Goal: Information Seeking & Learning: Compare options

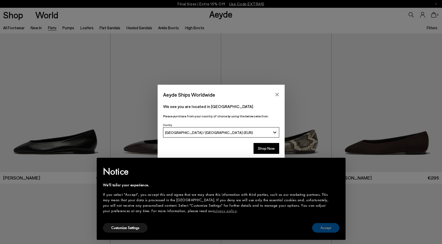
click at [336, 229] on button "Accept" at bounding box center [325, 228] width 27 height 10
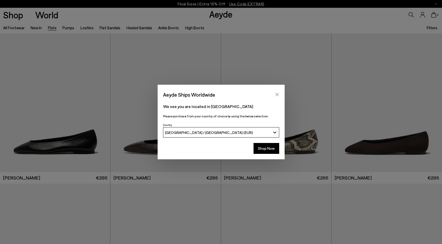
click at [279, 95] on icon "Close" at bounding box center [277, 95] width 4 height 4
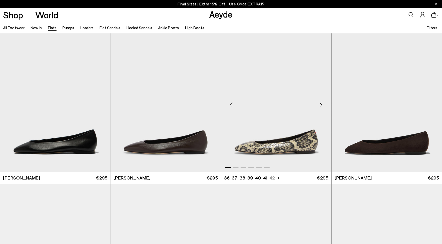
click at [320, 104] on div "Next slide" at bounding box center [321, 105] width 16 height 16
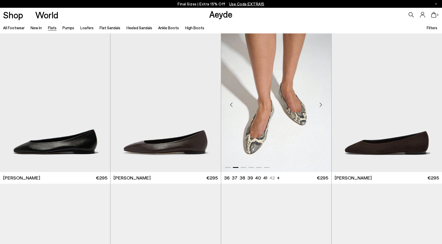
click at [320, 104] on div "Next slide" at bounding box center [321, 105] width 16 height 16
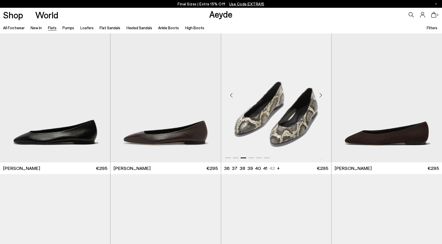
scroll to position [8, 0]
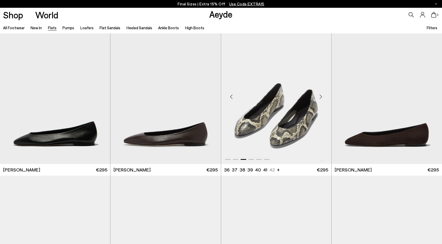
click at [298, 105] on img "3 / 6" at bounding box center [276, 94] width 110 height 139
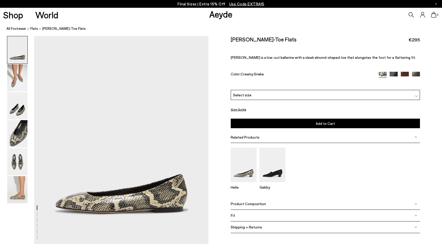
click at [411, 14] on icon at bounding box center [411, 14] width 5 height 5
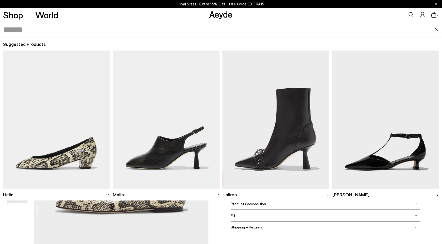
click at [158, 28] on input "text" at bounding box center [219, 30] width 432 height 16
type input "*****"
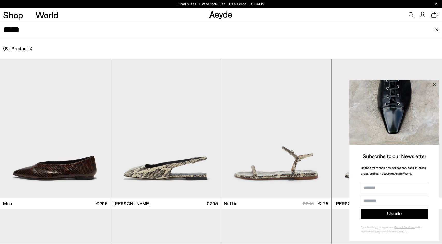
click at [436, 86] on icon at bounding box center [435, 84] width 3 height 3
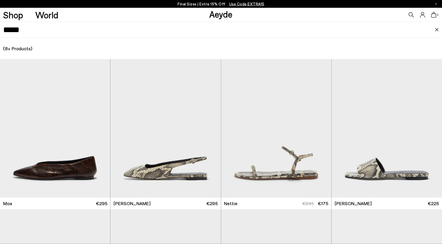
drag, startPoint x: 233, startPoint y: 16, endPoint x: 225, endPoint y: 16, distance: 7.3
click at [233, 16] on link "Aeyde" at bounding box center [220, 14] width 23 height 11
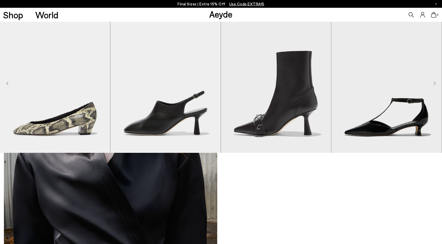
scroll to position [468, 0]
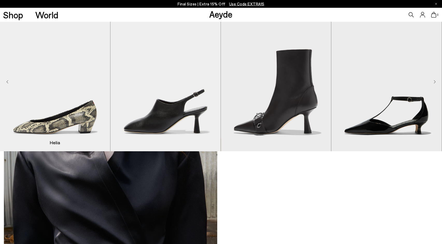
click at [91, 125] on img "1 / 9" at bounding box center [55, 82] width 110 height 139
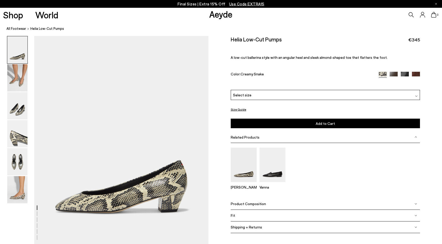
click at [410, 16] on icon at bounding box center [411, 14] width 5 height 5
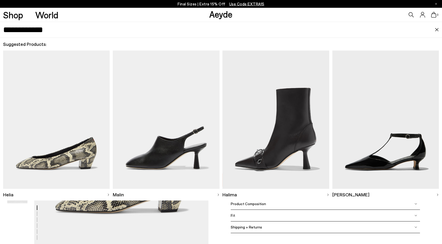
type input "**********"
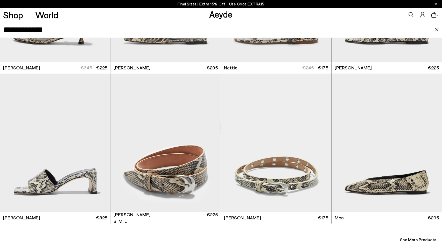
scroll to position [148, 0]
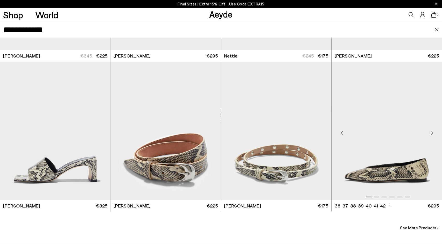
click at [435, 133] on div "Next slide" at bounding box center [432, 133] width 16 height 16
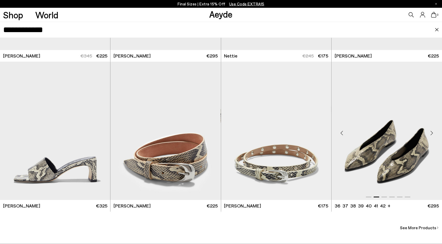
click at [435, 133] on div "Next slide" at bounding box center [432, 133] width 16 height 16
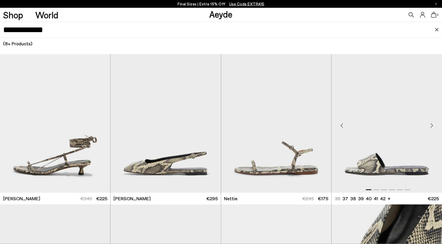
scroll to position [0, 0]
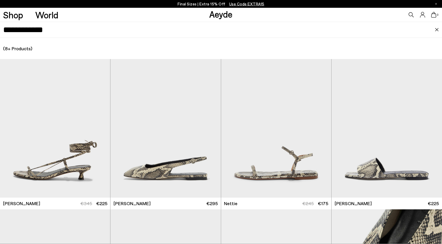
click at [412, 15] on icon at bounding box center [411, 14] width 5 height 5
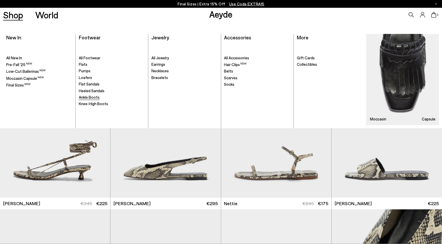
click at [85, 97] on span "Ankle Boots" at bounding box center [89, 97] width 21 height 5
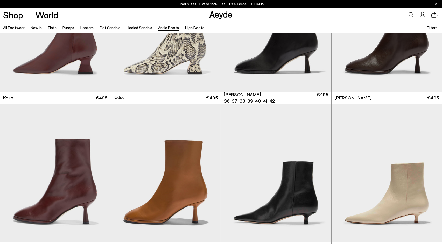
scroll to position [382, 0]
